Goal: Navigation & Orientation: Find specific page/section

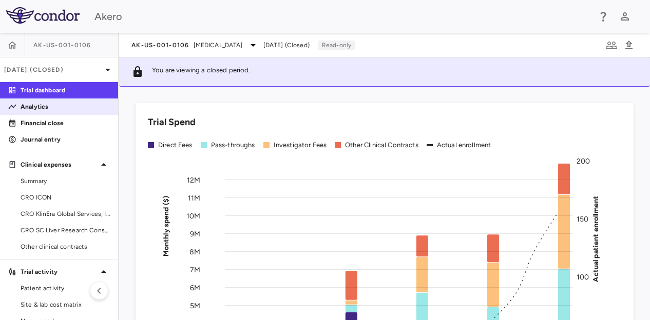
click at [55, 109] on p "Analytics" at bounding box center [65, 106] width 89 height 9
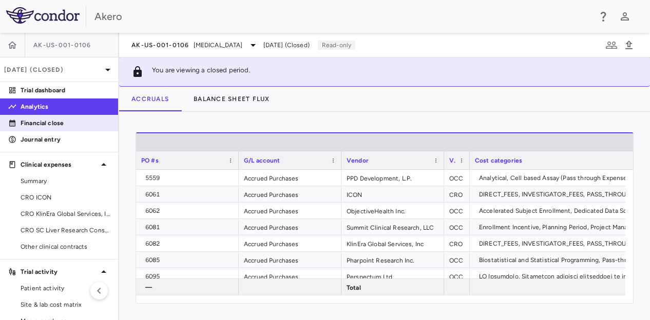
click at [56, 121] on p "Financial close" at bounding box center [65, 123] width 89 height 9
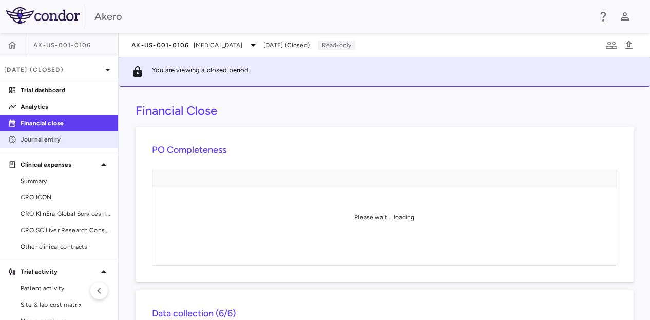
click at [60, 142] on p "Journal entry" at bounding box center [65, 139] width 89 height 9
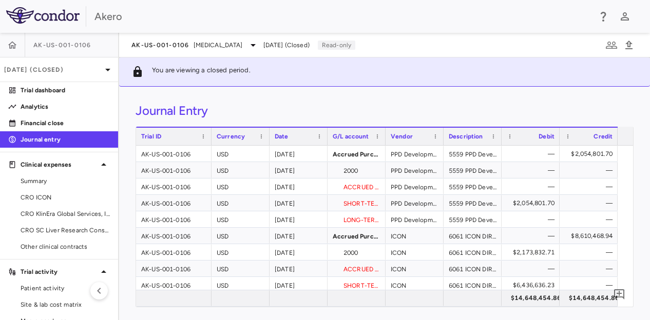
drag, startPoint x: 195, startPoint y: 137, endPoint x: 210, endPoint y: 142, distance: 16.2
click at [210, 142] on div at bounding box center [211, 136] width 4 height 17
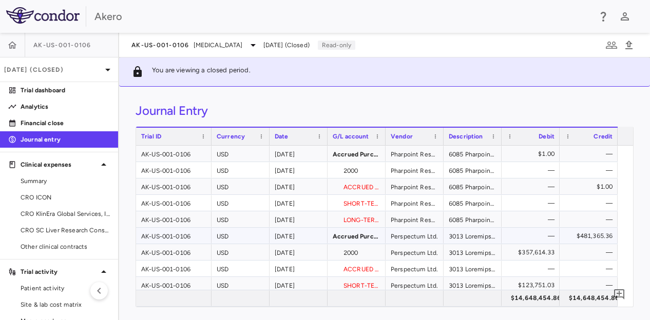
scroll to position [594, 0]
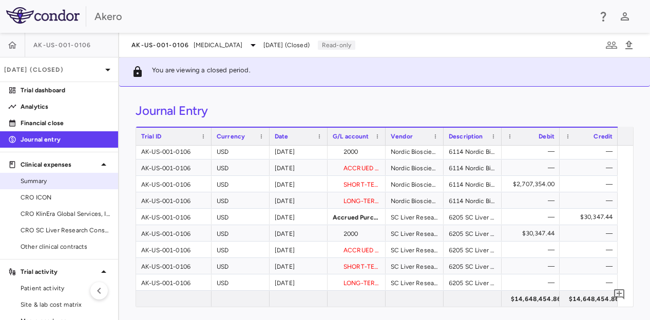
click at [52, 182] on span "Summary" at bounding box center [65, 181] width 89 height 9
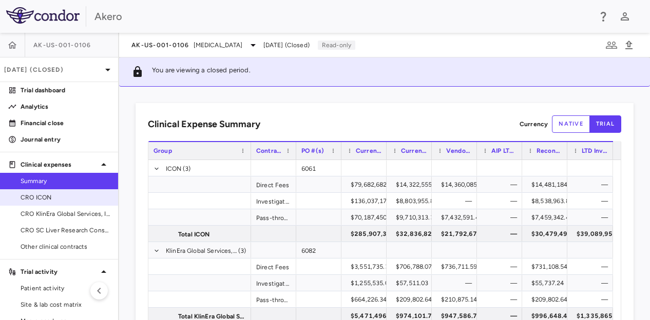
click at [43, 199] on span "CRO ICON" at bounding box center [65, 197] width 89 height 9
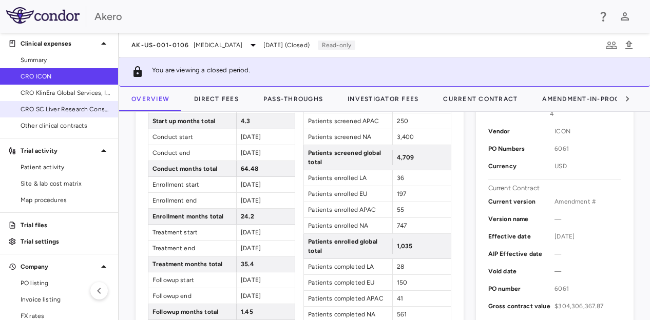
scroll to position [182, 0]
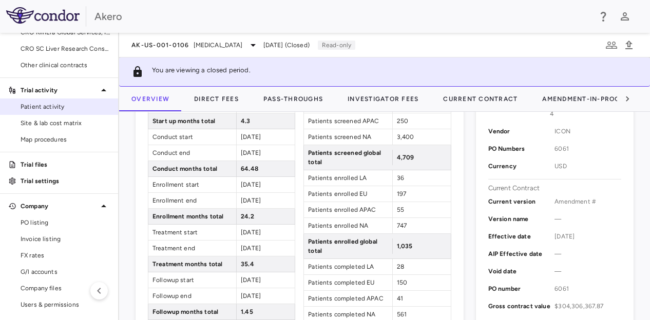
click at [51, 104] on span "Patient activity" at bounding box center [65, 106] width 89 height 9
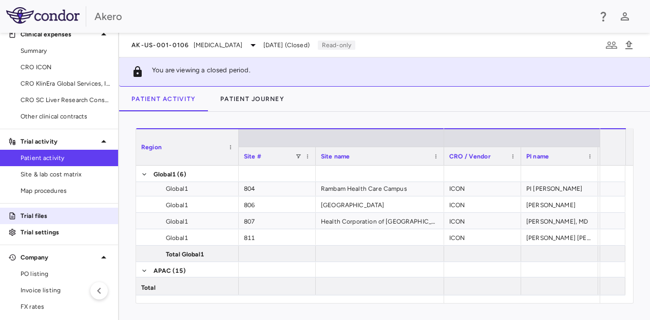
click at [51, 220] on link "Trial files" at bounding box center [59, 215] width 118 height 15
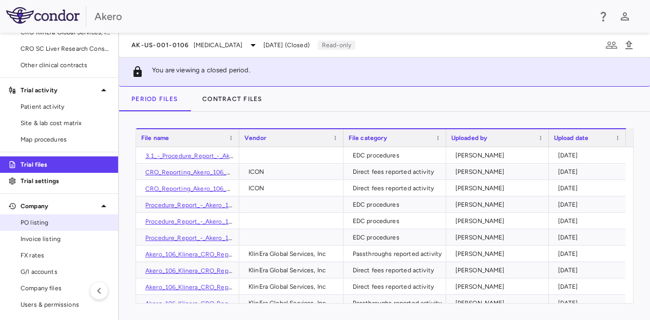
click at [54, 222] on span "PO listing" at bounding box center [65, 222] width 89 height 9
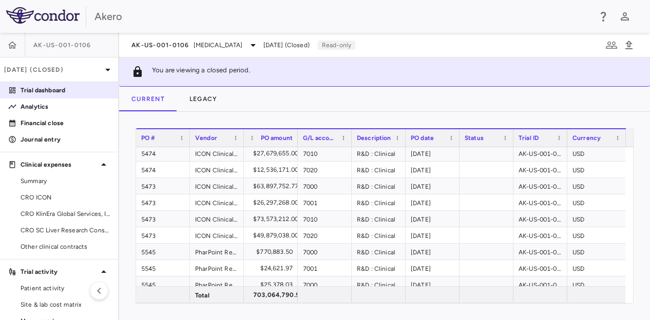
click at [58, 90] on p "Trial dashboard" at bounding box center [65, 90] width 89 height 9
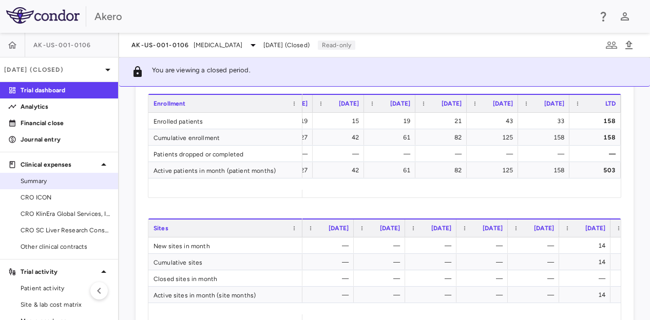
click at [54, 178] on span "Summary" at bounding box center [65, 181] width 89 height 9
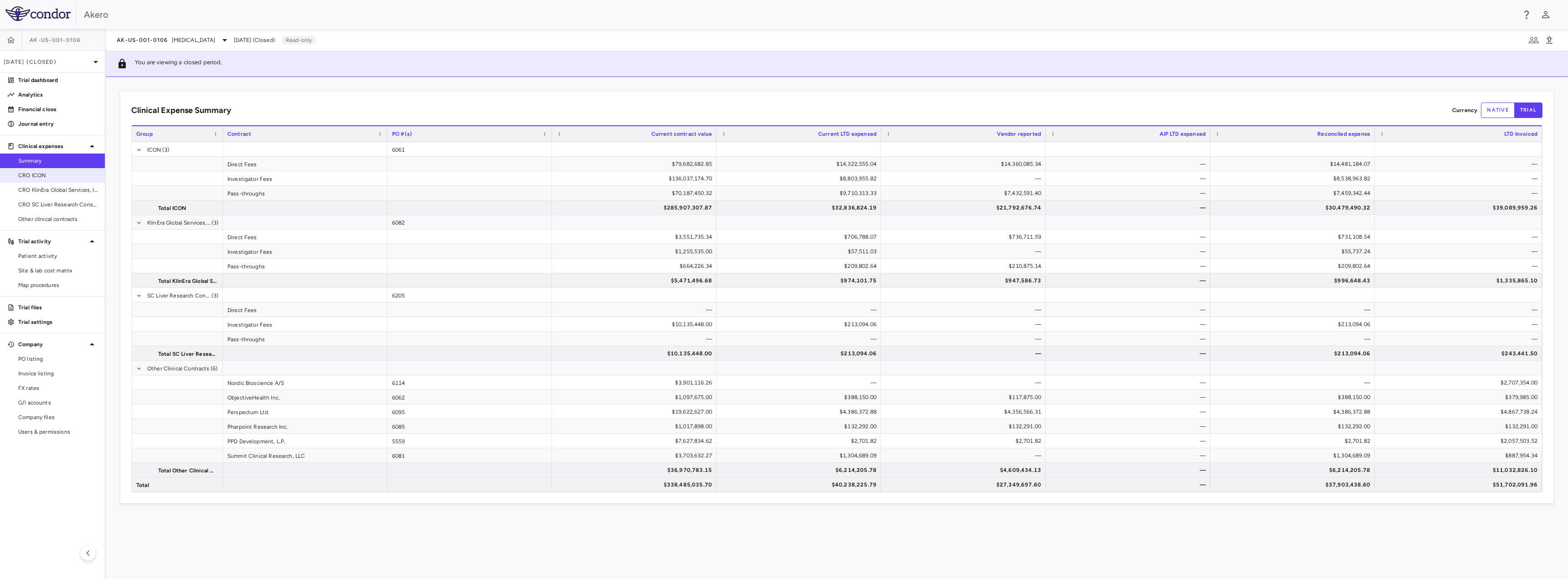
click at [83, 173] on span "CRO ICON" at bounding box center [58, 175] width 79 height 8
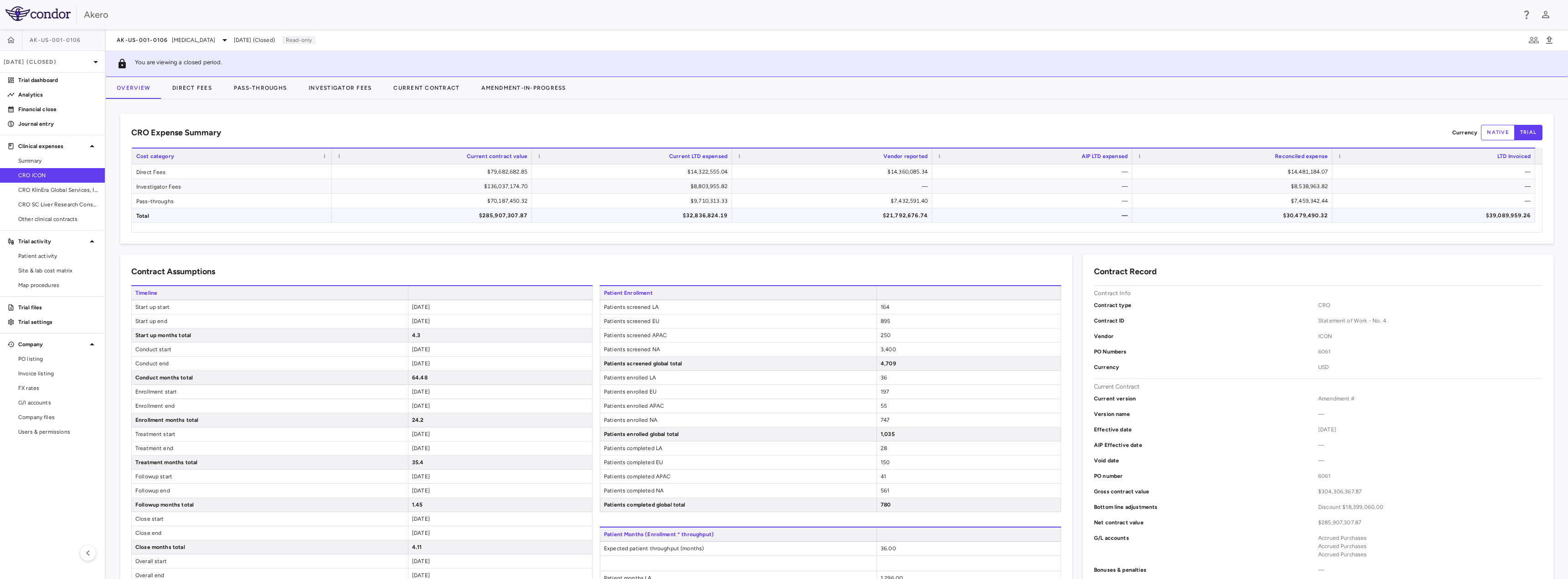
scroll to position [45, 0]
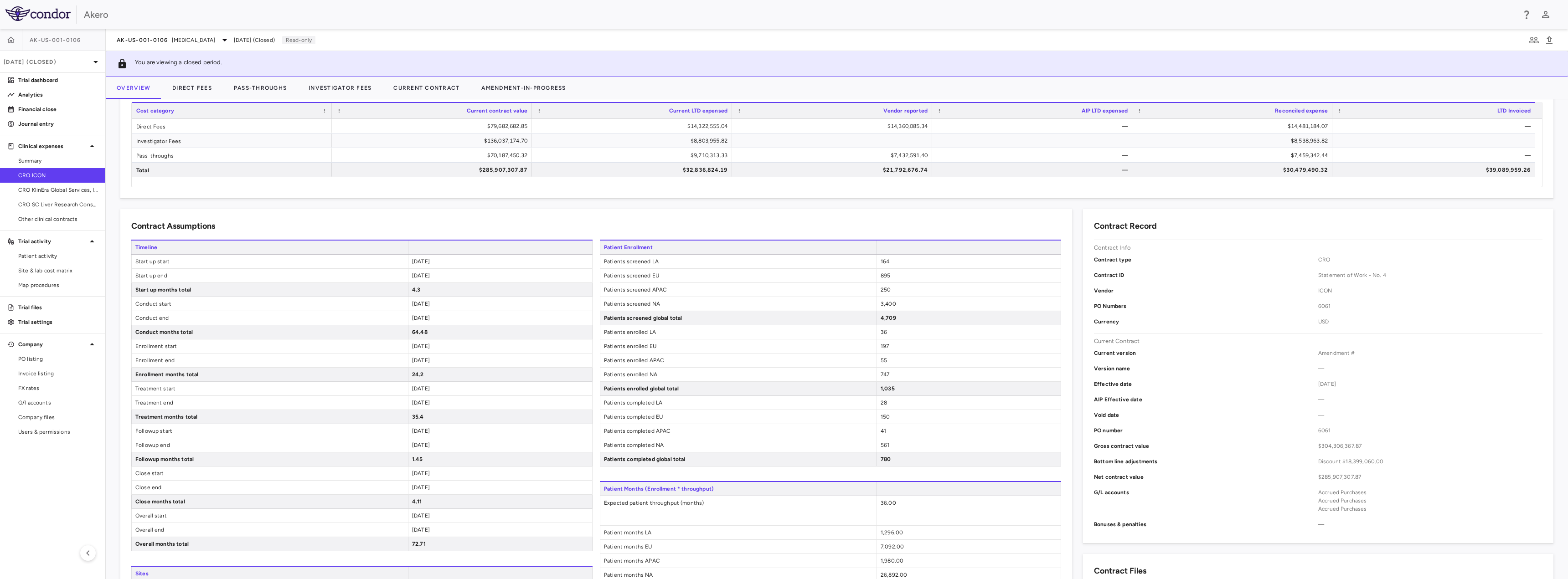
click at [449, 262] on div "[DATE]" at bounding box center [499, 261] width 184 height 13
click at [466, 284] on div "[DATE]" at bounding box center [499, 345] width 184 height 13
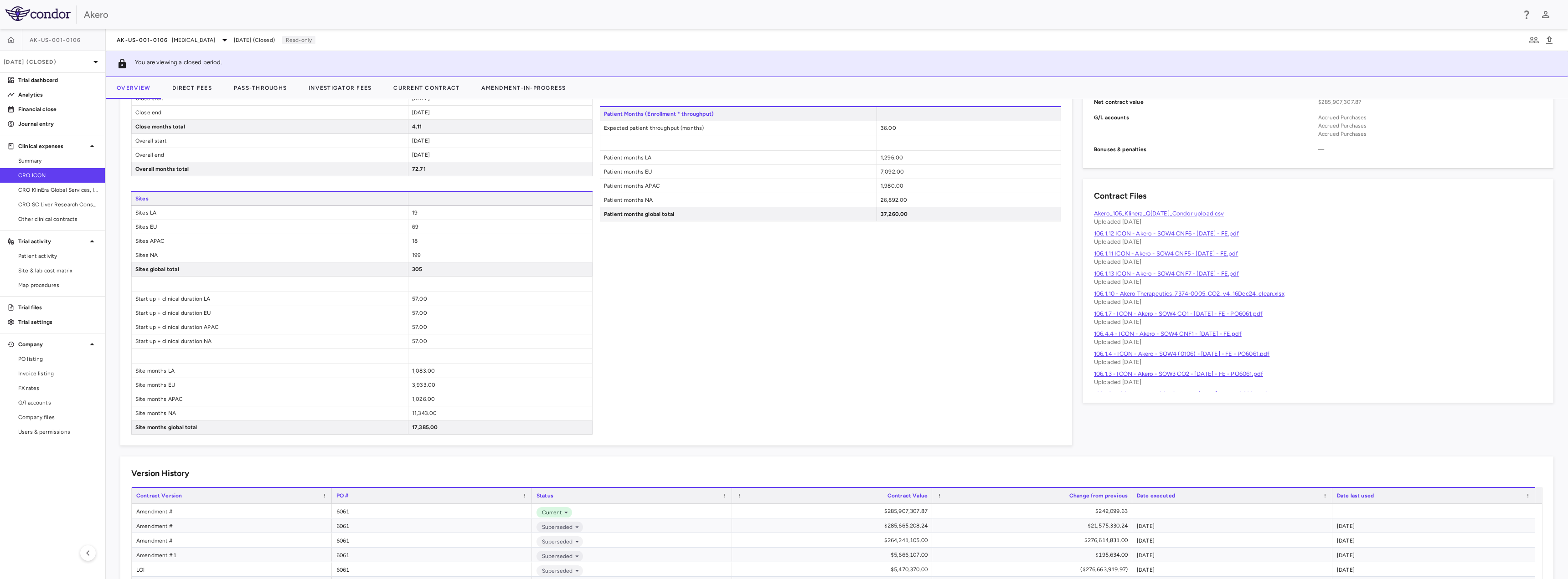
scroll to position [503, 0]
